Goal: Information Seeking & Learning: Learn about a topic

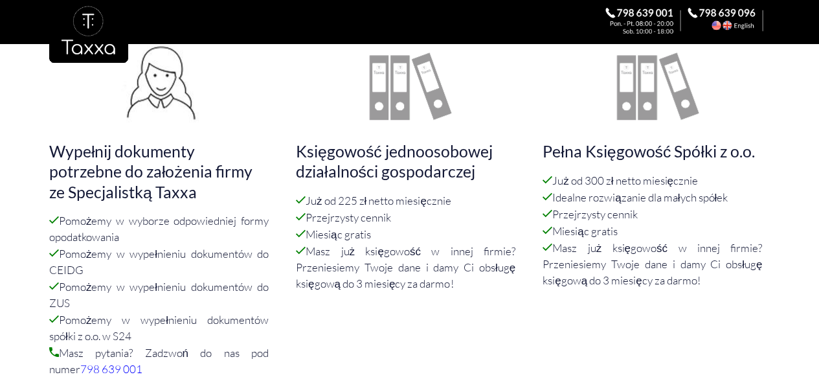
scroll to position [389, 0]
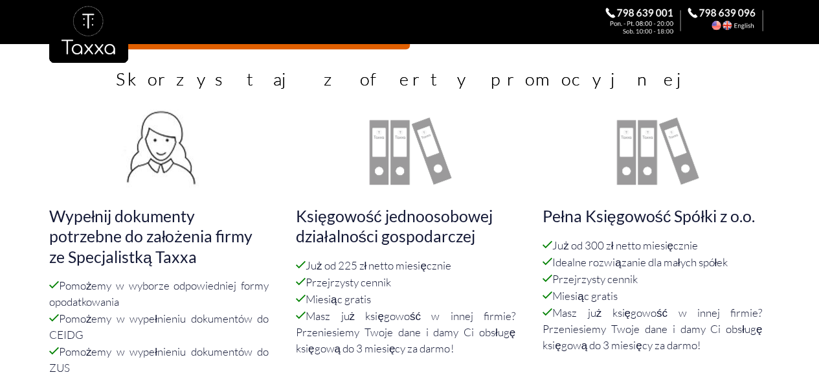
click at [525, 236] on div "Księgowość jednoosobowej działalności gospodarczej Już od 225 zł netto miesięcz…" at bounding box center [409, 234] width 247 height 270
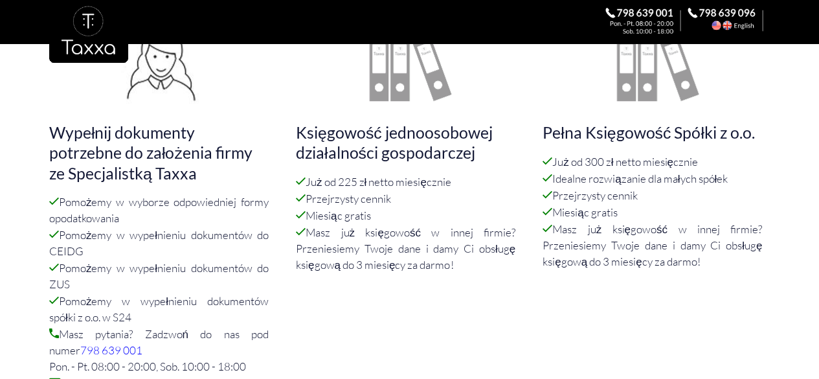
scroll to position [418, 0]
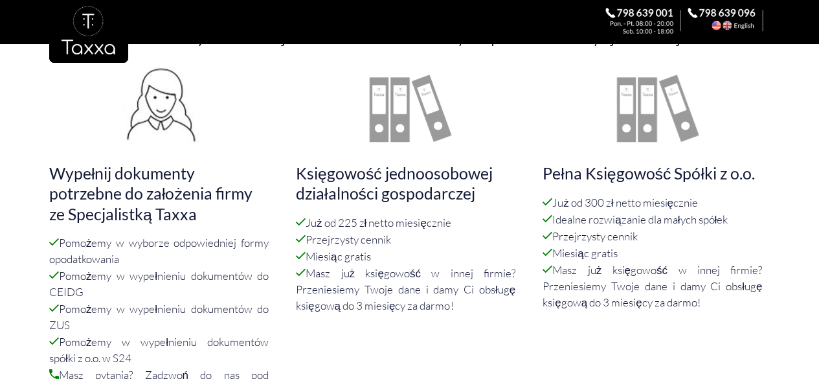
scroll to position [449, 0]
